Goal: Task Accomplishment & Management: Use online tool/utility

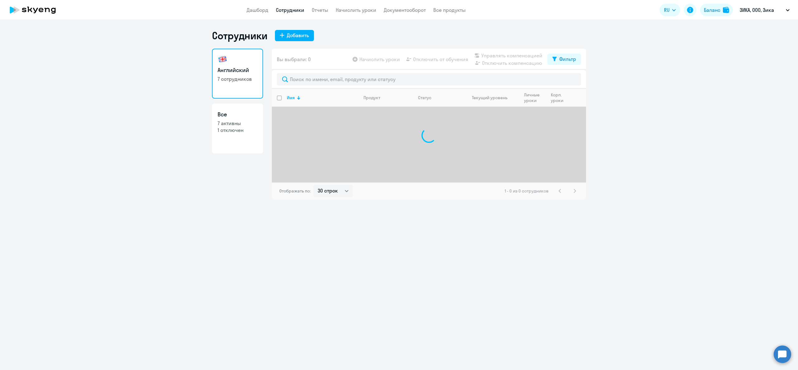
select select "30"
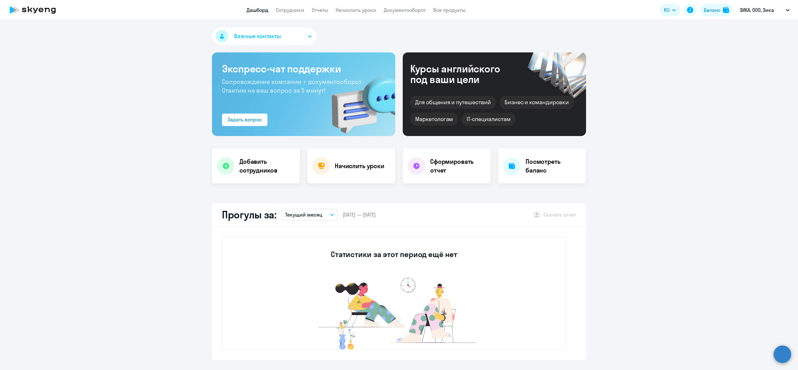
select select "30"
click at [361, 9] on link "Начислить уроки" at bounding box center [356, 10] width 41 height 6
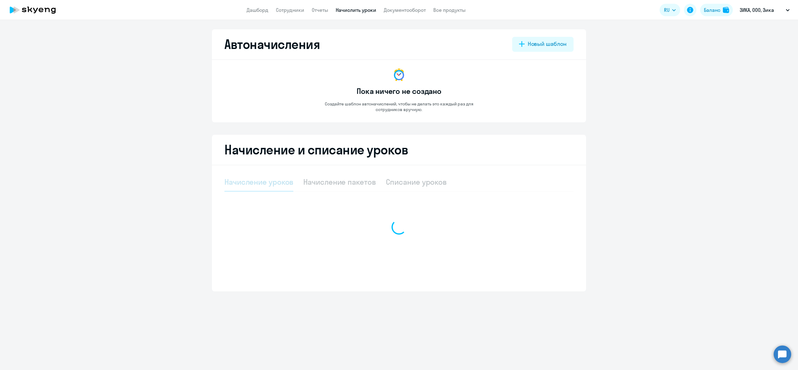
select select "10"
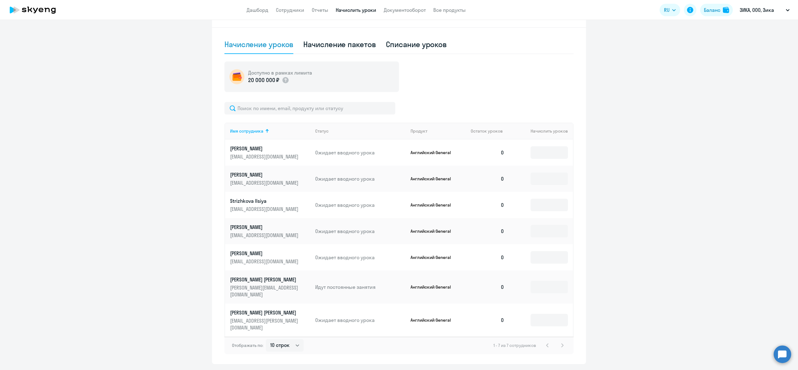
scroll to position [142, 0]
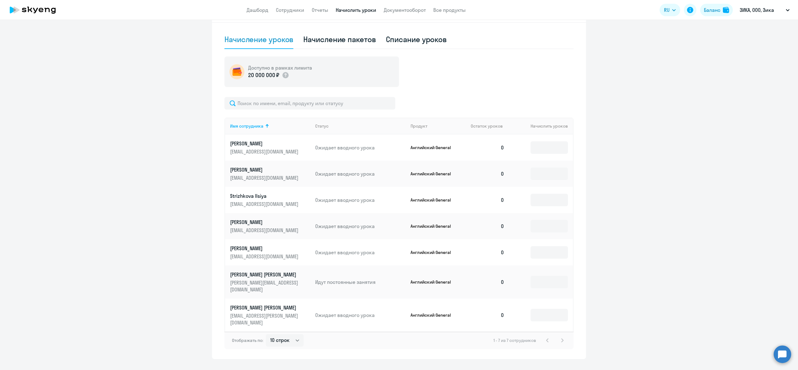
click at [547, 158] on td at bounding box center [541, 147] width 64 height 26
click at [545, 148] on input at bounding box center [548, 147] width 37 height 12
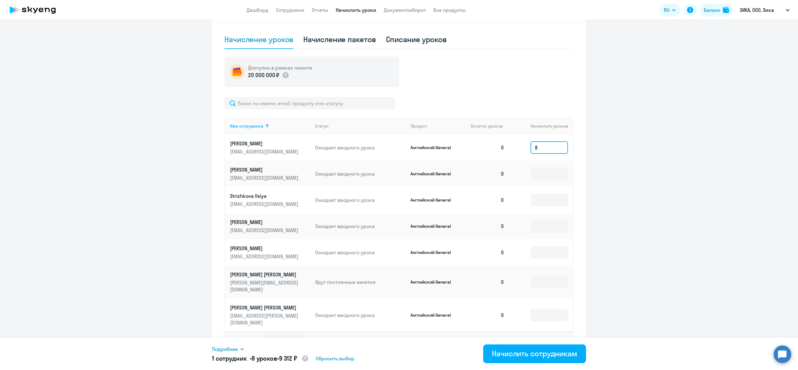
type input "8"
click at [557, 176] on input at bounding box center [548, 173] width 37 height 12
type input "8"
click at [550, 200] on input at bounding box center [548, 200] width 37 height 12
type input "8"
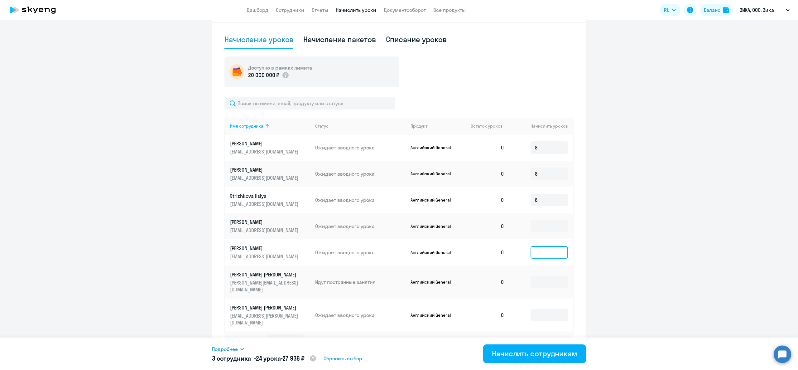
click at [537, 251] on input at bounding box center [548, 252] width 37 height 12
type input "8"
click at [530, 352] on div "Начислить сотрудникам" at bounding box center [534, 353] width 85 height 10
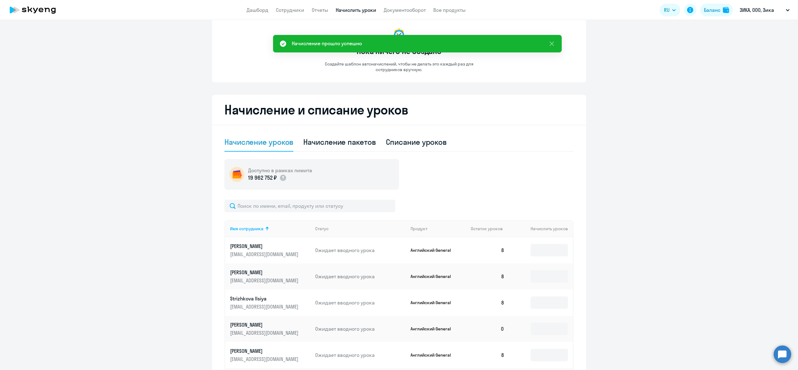
scroll to position [0, 0]
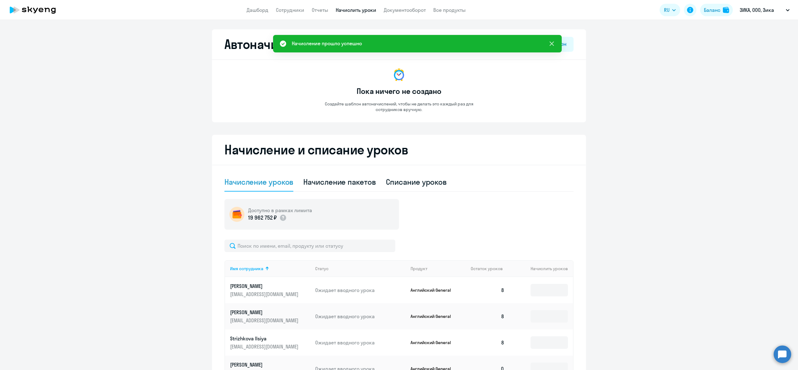
click at [550, 45] on icon at bounding box center [551, 43] width 4 height 4
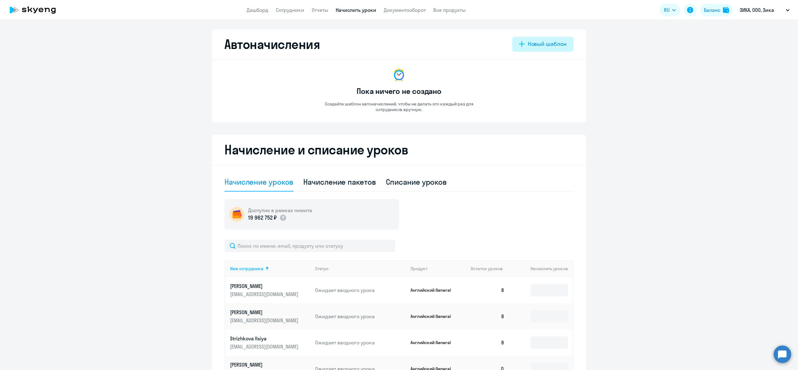
click at [533, 47] on div "Новый шаблон" at bounding box center [547, 44] width 39 height 8
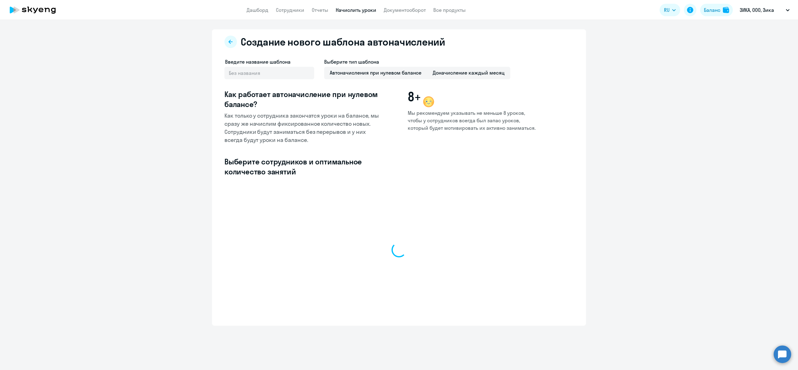
select select "10"
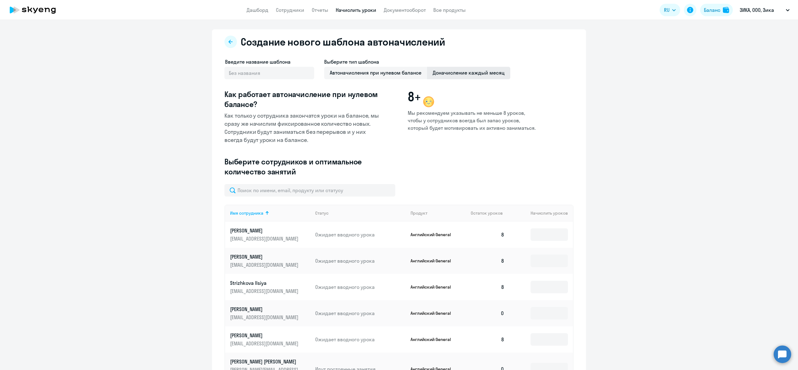
click at [460, 74] on span "Доначисление каждый месяц" at bounding box center [468, 73] width 83 height 12
click at [0, 0] on input "Доначисление каждый месяц" at bounding box center [0, 0] width 0 height 0
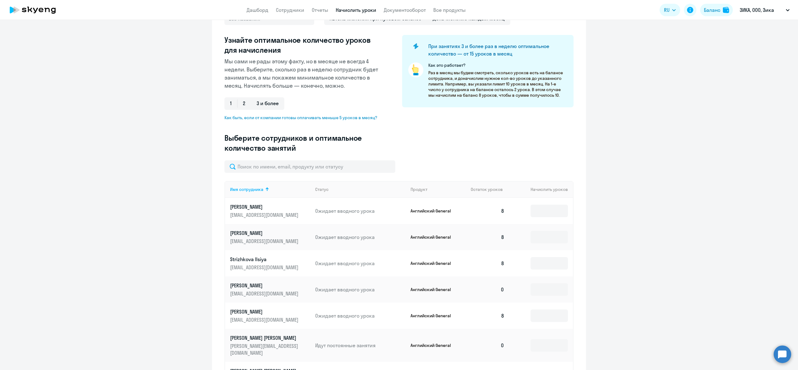
scroll to position [117, 0]
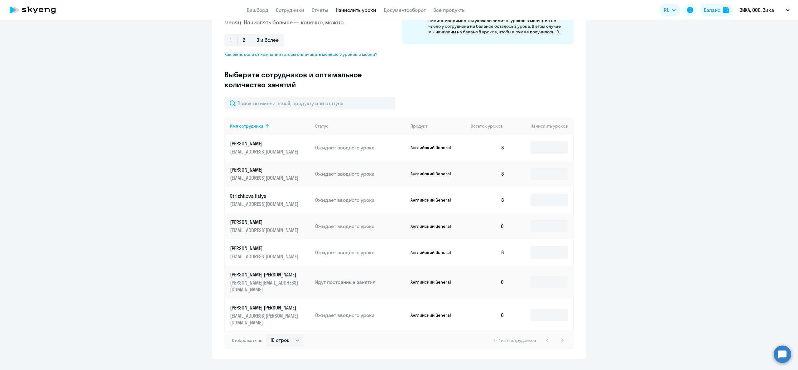
click at [538, 157] on td at bounding box center [541, 147] width 64 height 26
click at [543, 141] on input at bounding box center [548, 147] width 37 height 12
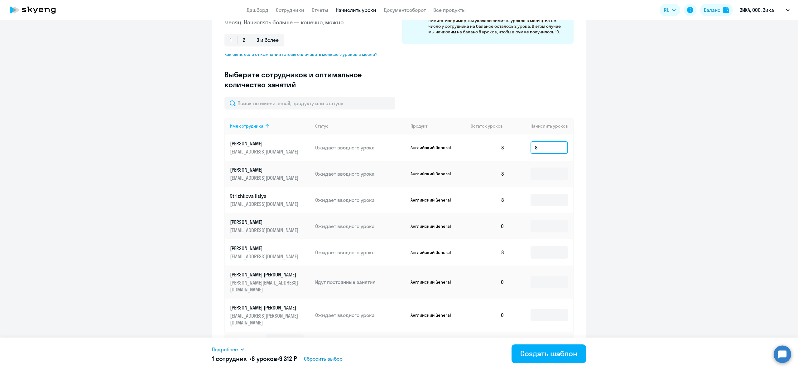
type input "8"
click at [550, 179] on td at bounding box center [541, 173] width 64 height 26
click at [550, 175] on input at bounding box center [548, 173] width 37 height 12
type input "8"
click at [550, 201] on input at bounding box center [548, 200] width 37 height 12
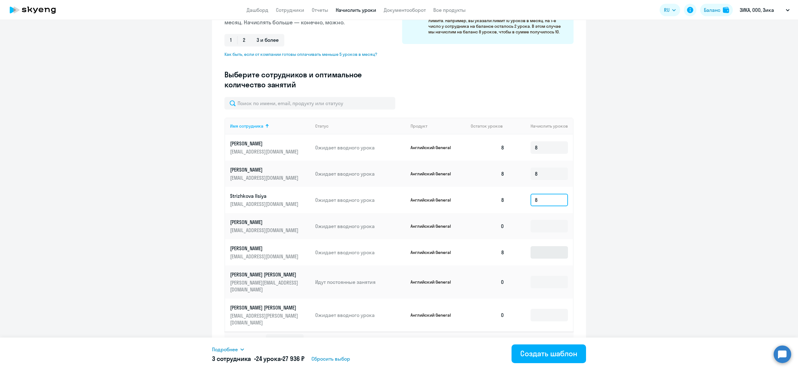
type input "8"
click at [542, 253] on input at bounding box center [548, 252] width 37 height 12
type input "8"
click at [575, 356] on div "Создать шаблон" at bounding box center [548, 353] width 57 height 10
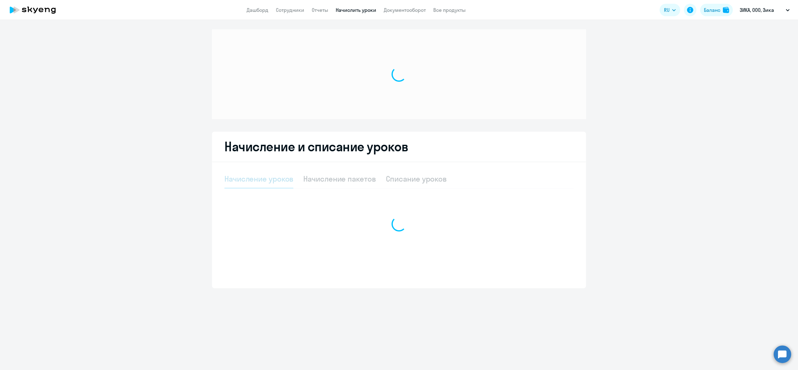
select select "10"
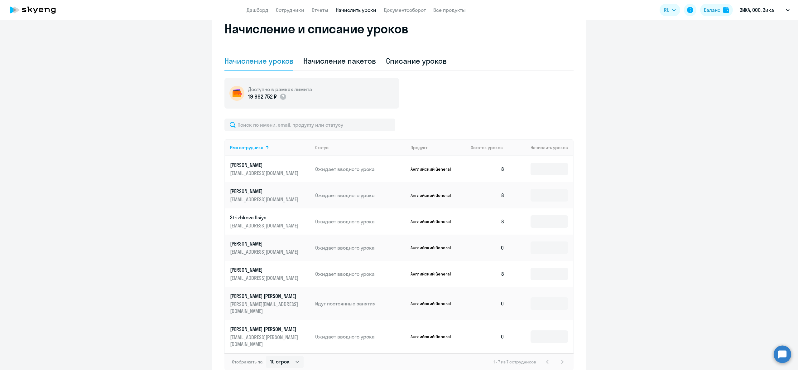
scroll to position [165, 0]
